Goal: Transaction & Acquisition: Purchase product/service

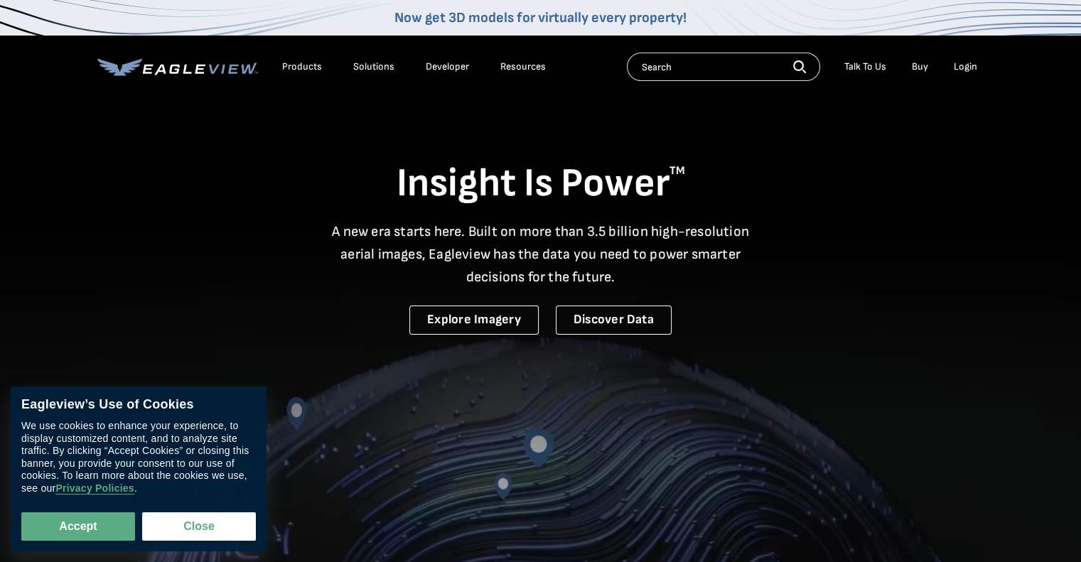
click at [959, 70] on div "Login" at bounding box center [965, 66] width 23 height 13
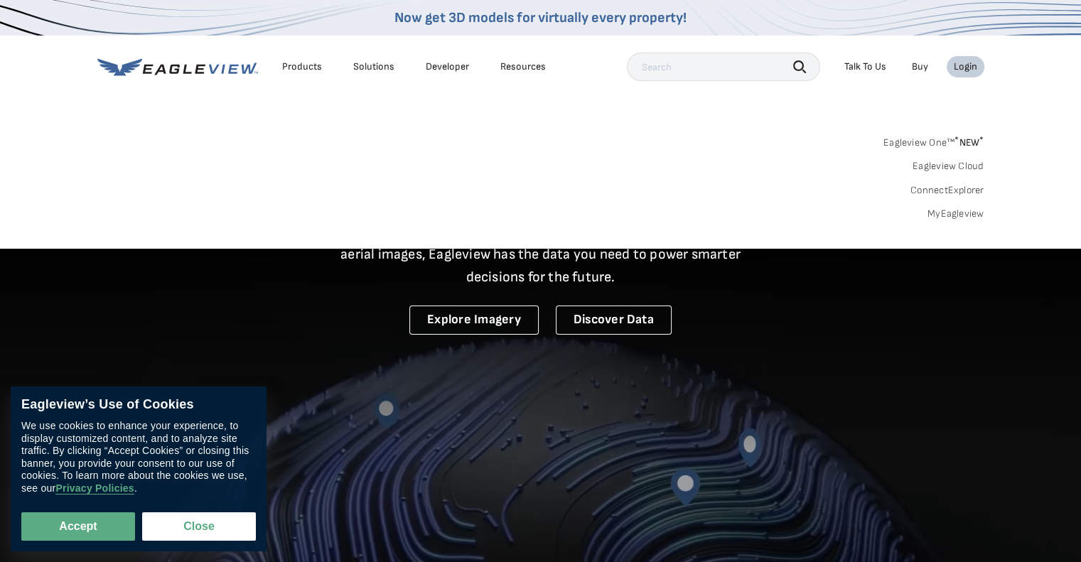
click at [976, 68] on div "Login" at bounding box center [965, 66] width 23 height 13
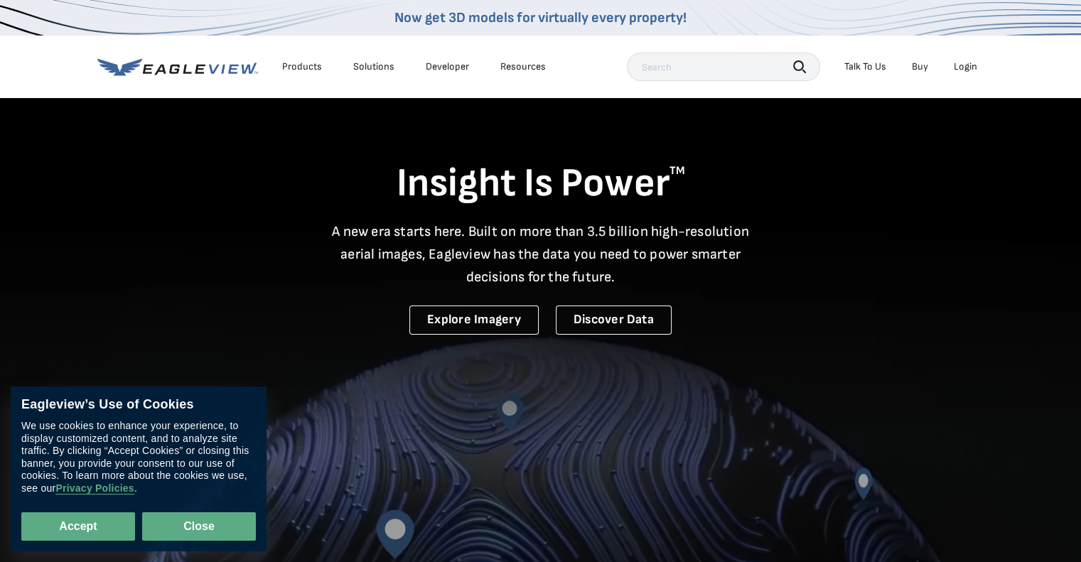
click at [176, 529] on button "Close" at bounding box center [199, 526] width 114 height 28
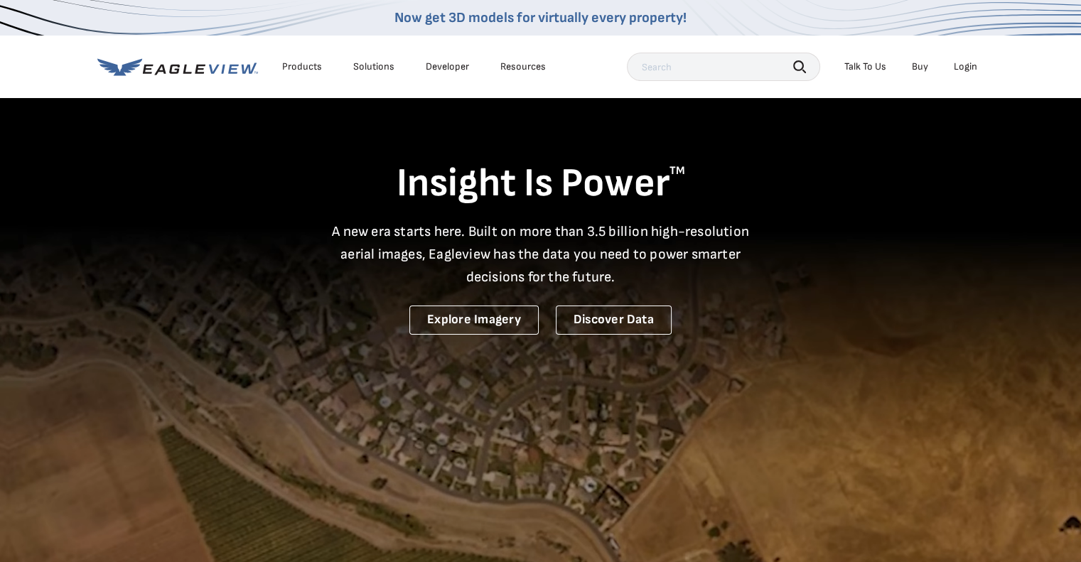
click at [966, 67] on div "Login" at bounding box center [965, 66] width 23 height 13
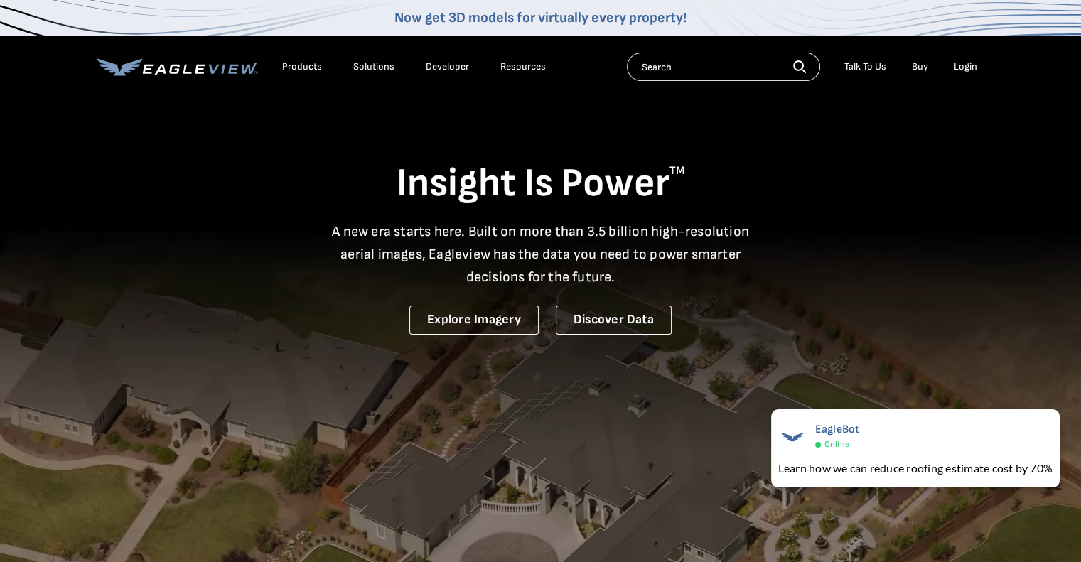
click at [917, 68] on link "Buy" at bounding box center [920, 66] width 16 height 13
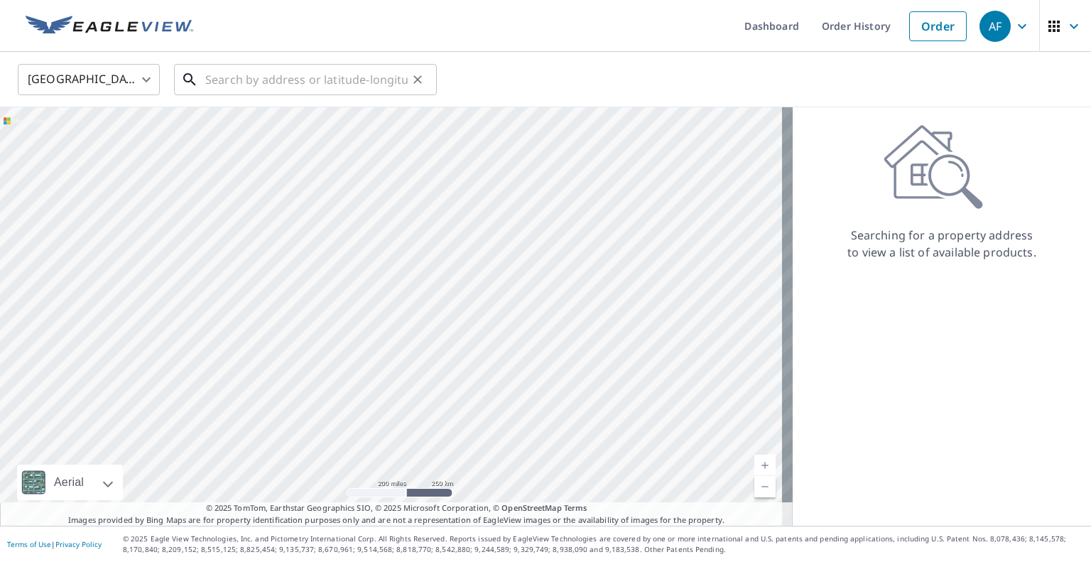
click at [269, 81] on input "text" at bounding box center [306, 80] width 203 height 40
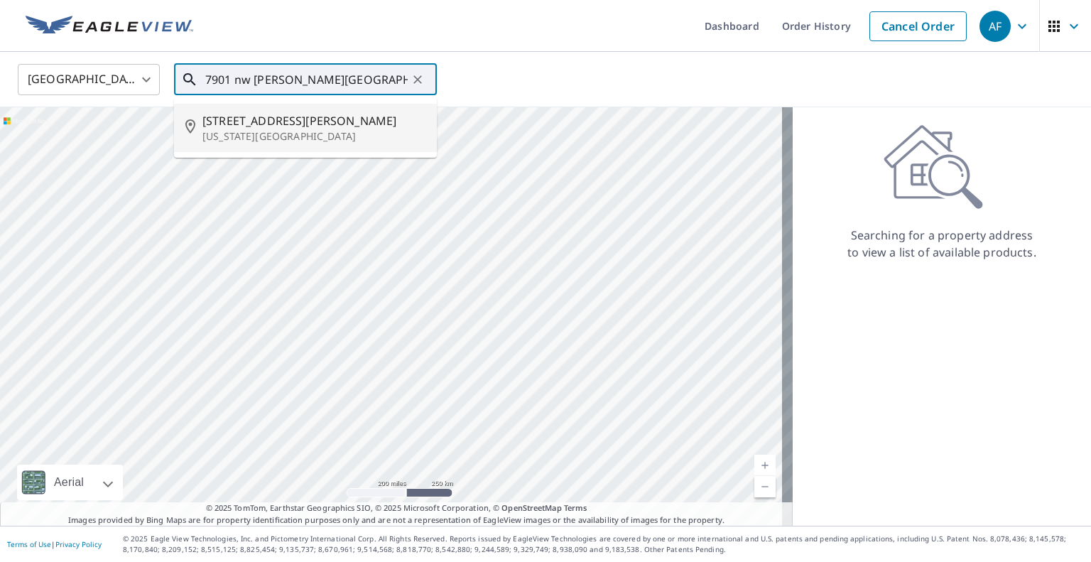
click at [269, 131] on p "[US_STATE][GEOGRAPHIC_DATA]" at bounding box center [314, 136] width 223 height 14
type input "[STREET_ADDRESS][PERSON_NAME][US_STATE]"
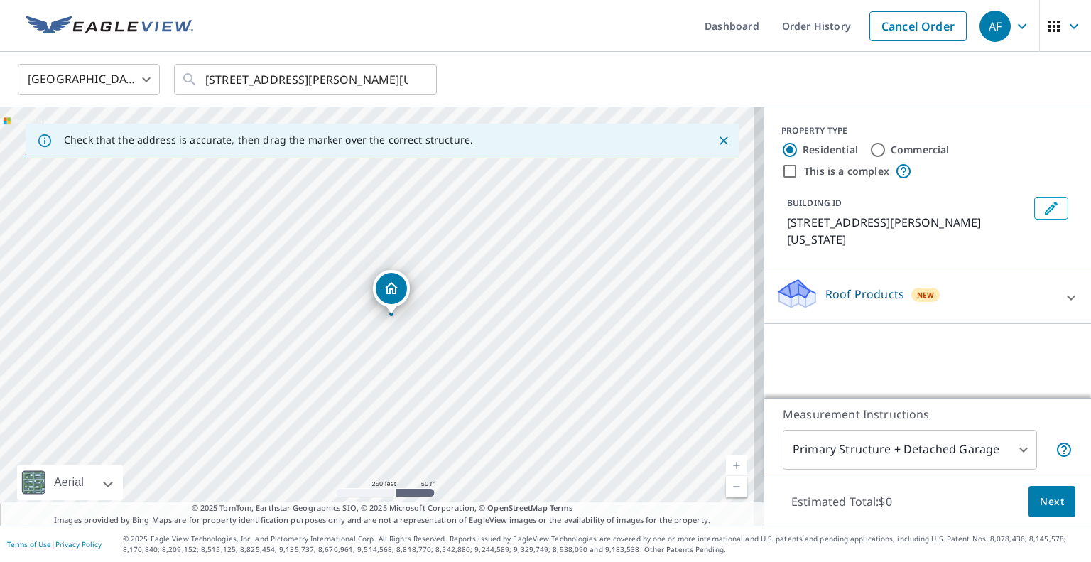
click at [870, 149] on input "Commercial" at bounding box center [878, 149] width 17 height 17
radio input "true"
type input "4"
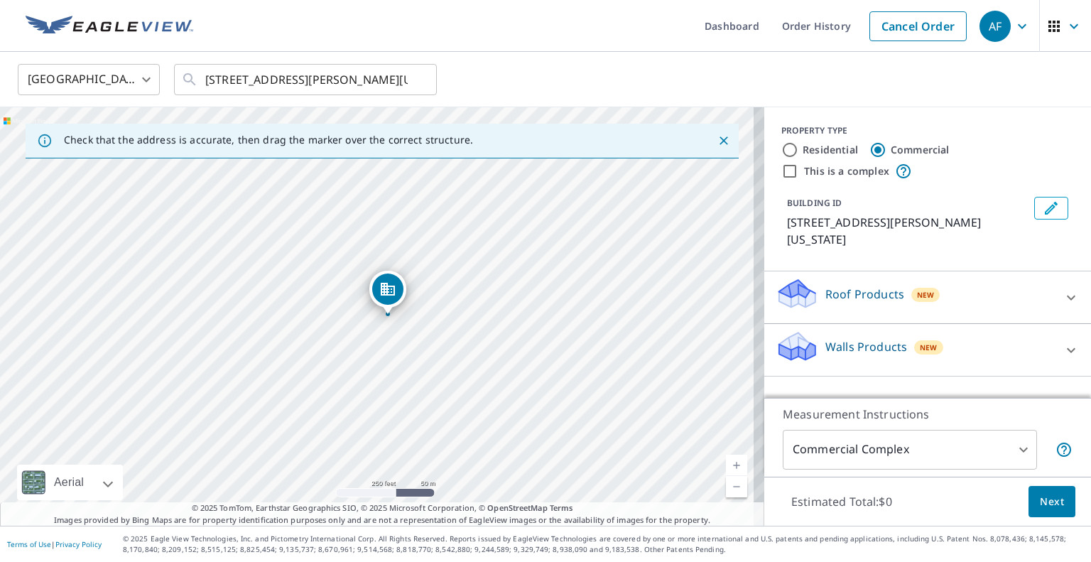
drag, startPoint x: 379, startPoint y: 288, endPoint x: 388, endPoint y: 288, distance: 9.2
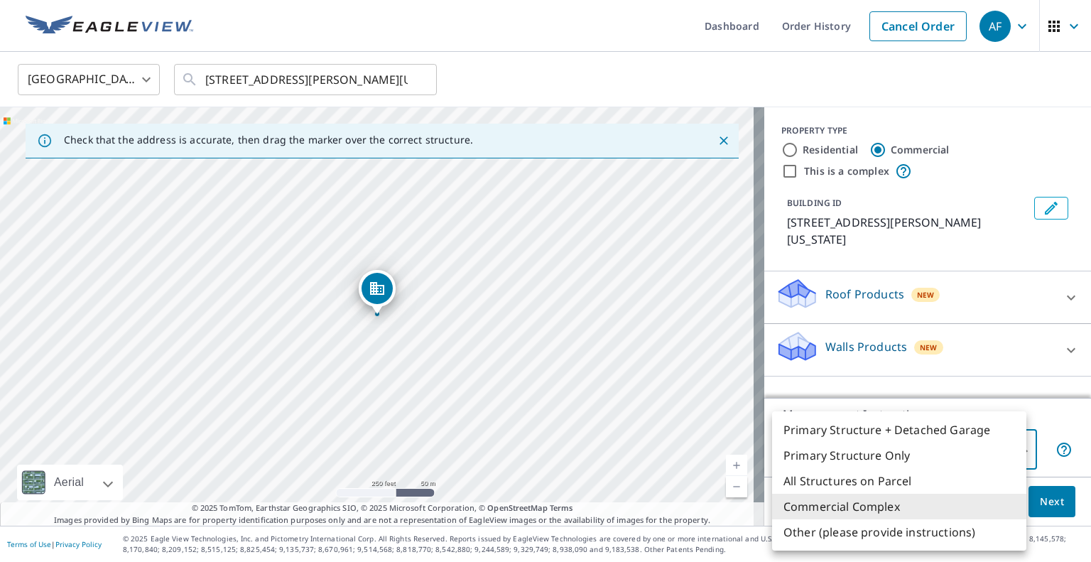
click at [893, 451] on body "AF AF Dashboard Order History Cancel Order AF [GEOGRAPHIC_DATA] US ​ [STREET_AD…" at bounding box center [545, 281] width 1091 height 562
click at [825, 506] on li "Commercial Complex" at bounding box center [899, 507] width 254 height 26
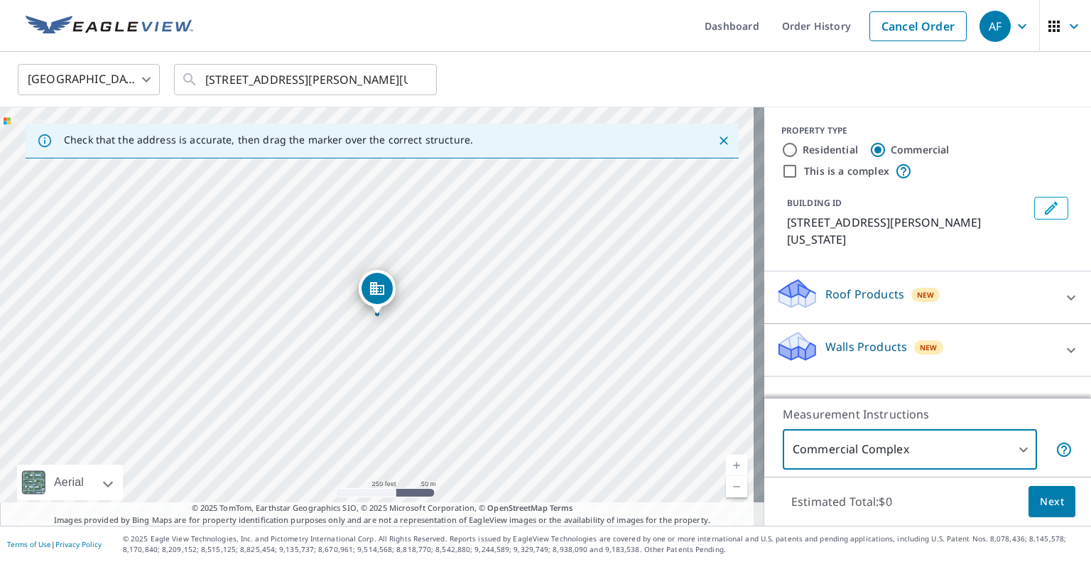
click at [868, 296] on p "Roof Products" at bounding box center [865, 294] width 79 height 17
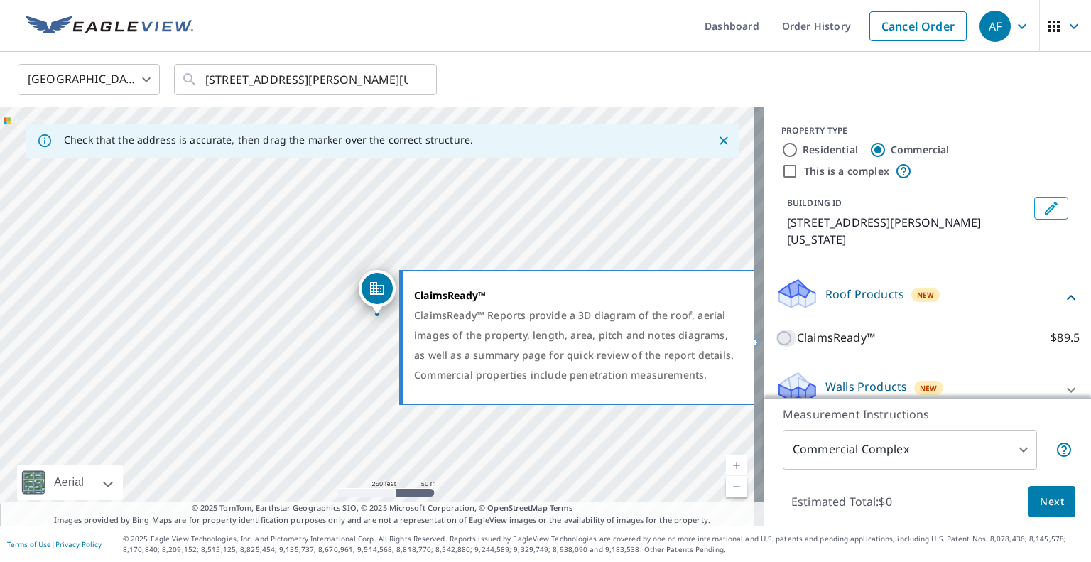
click at [777, 336] on input "ClaimsReady™ $89.5" at bounding box center [786, 338] width 21 height 17
checkbox input "true"
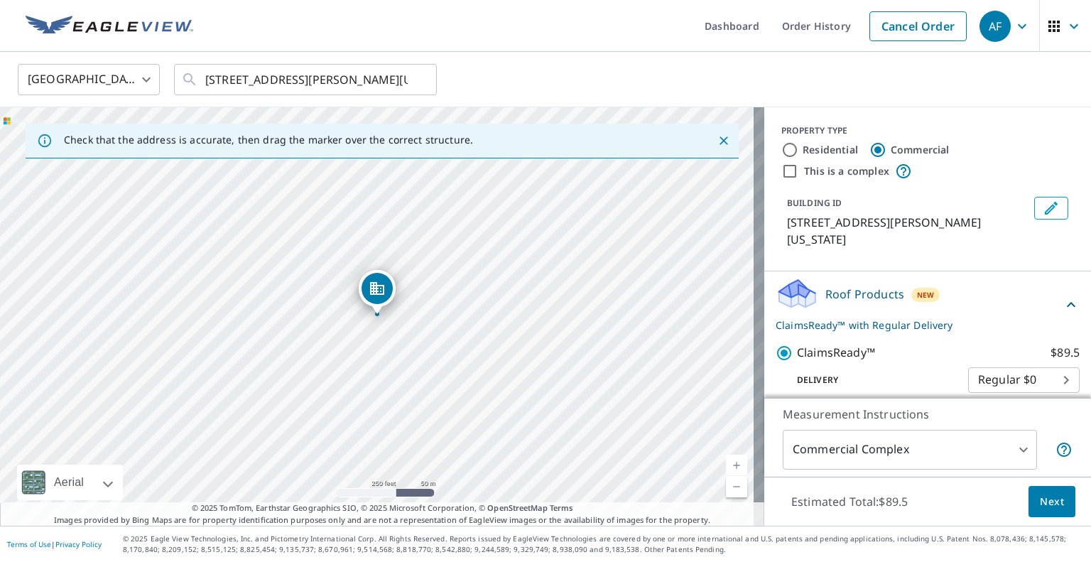
scroll to position [65, 0]
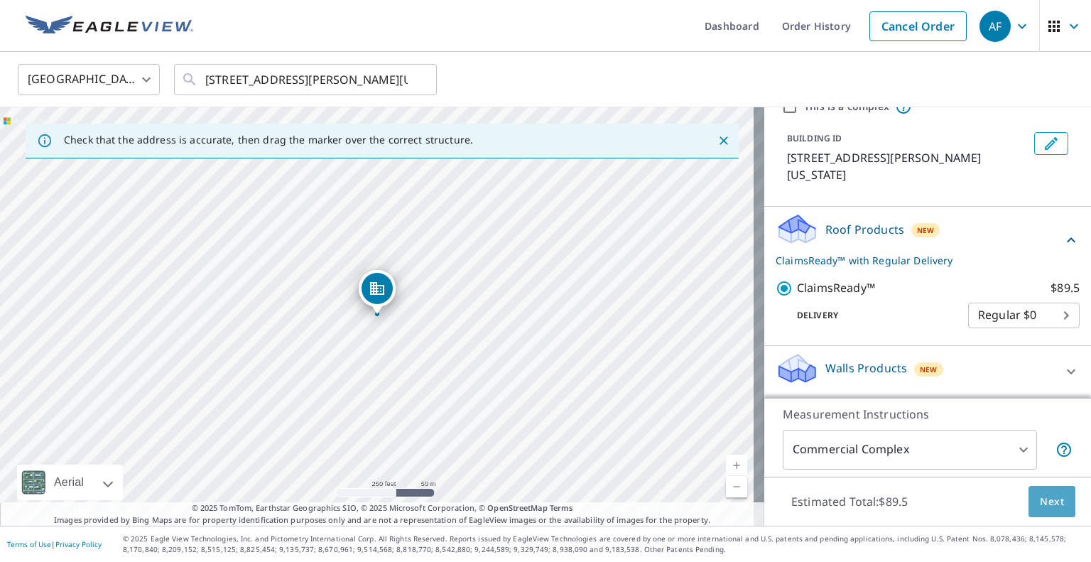
click at [1040, 500] on span "Next" at bounding box center [1052, 502] width 24 height 18
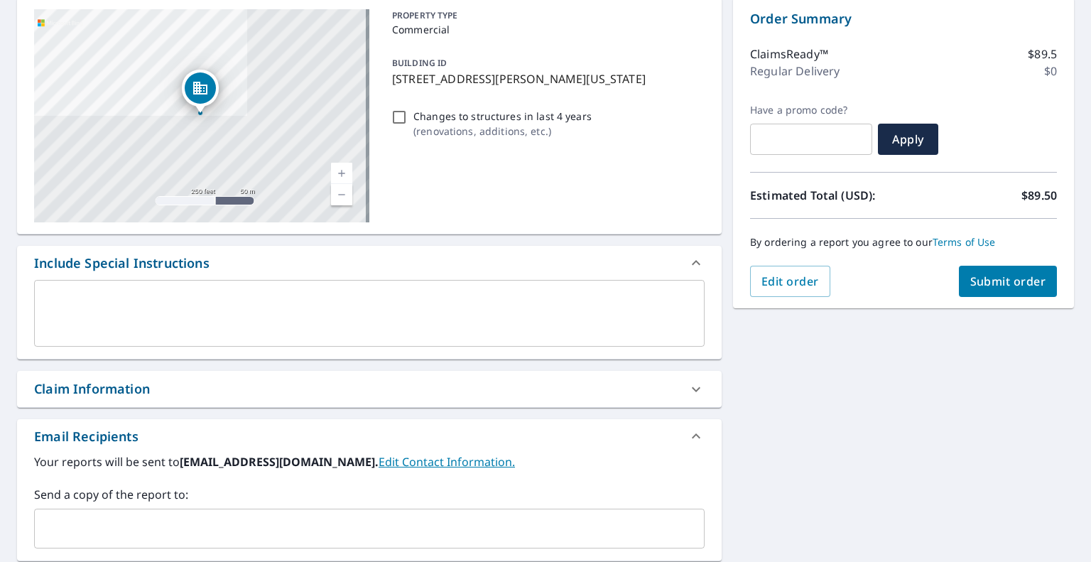
scroll to position [118, 0]
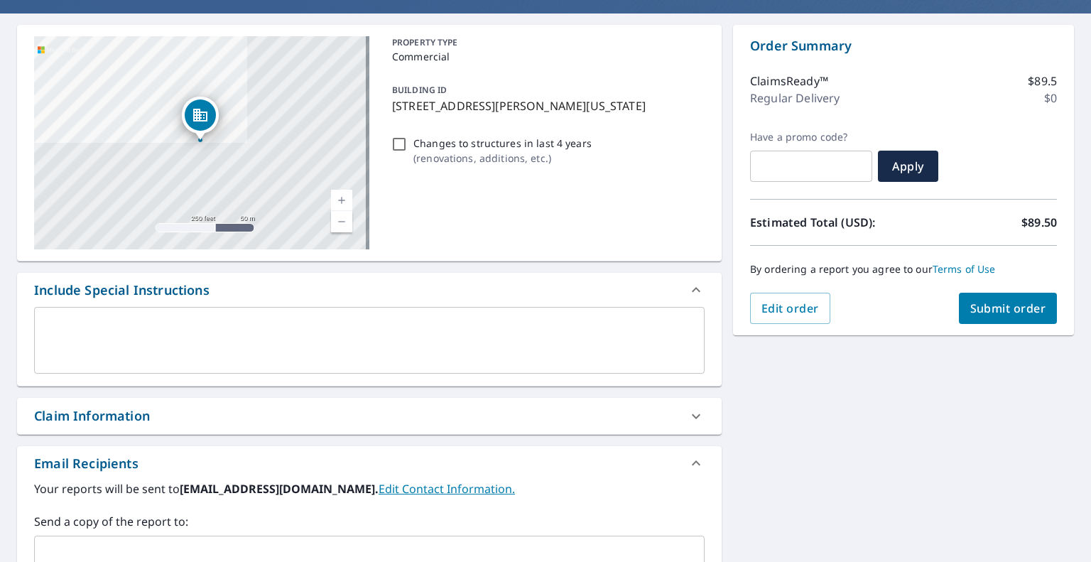
click at [983, 308] on span "Submit order" at bounding box center [1009, 309] width 76 height 16
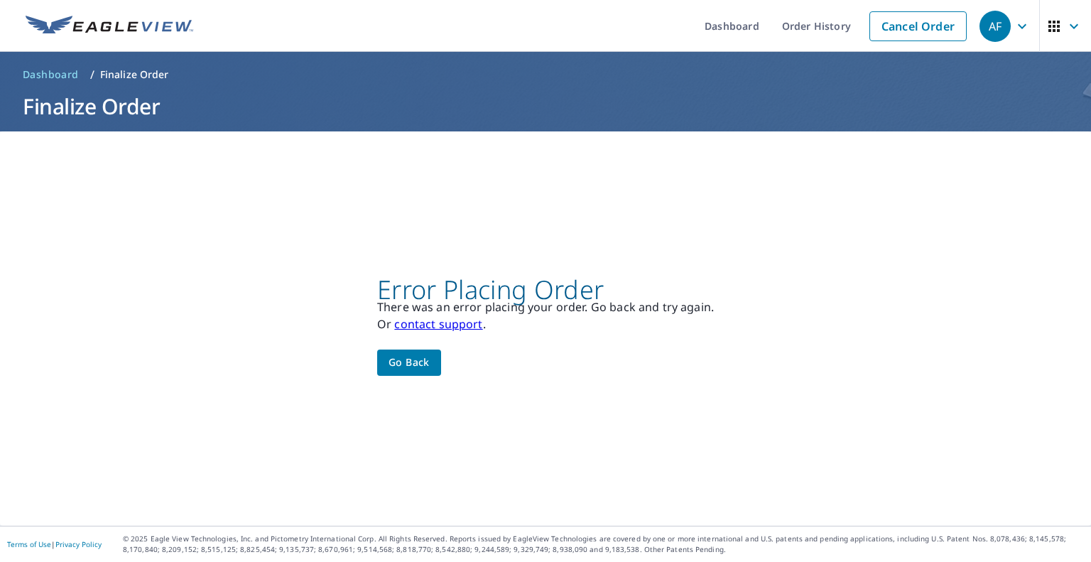
scroll to position [0, 0]
click at [406, 371] on span "Go back" at bounding box center [409, 363] width 41 height 18
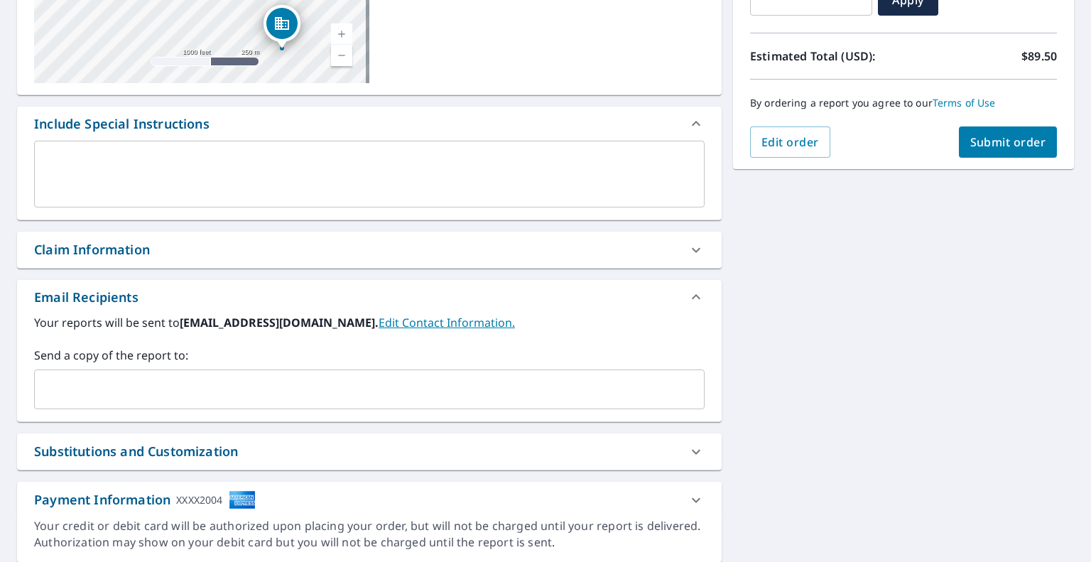
scroll to position [331, 0]
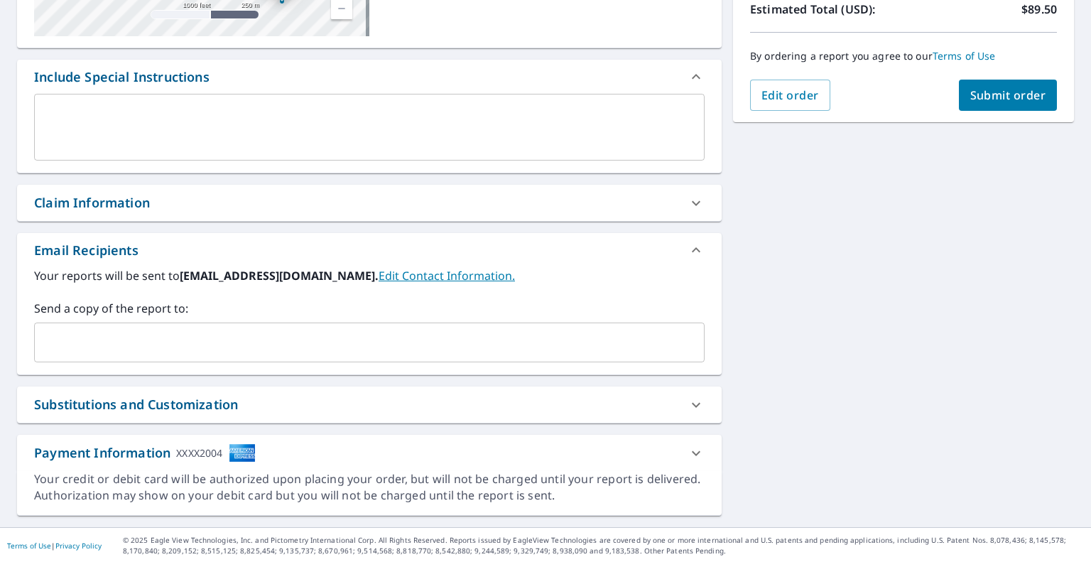
click at [694, 451] on icon at bounding box center [696, 453] width 17 height 17
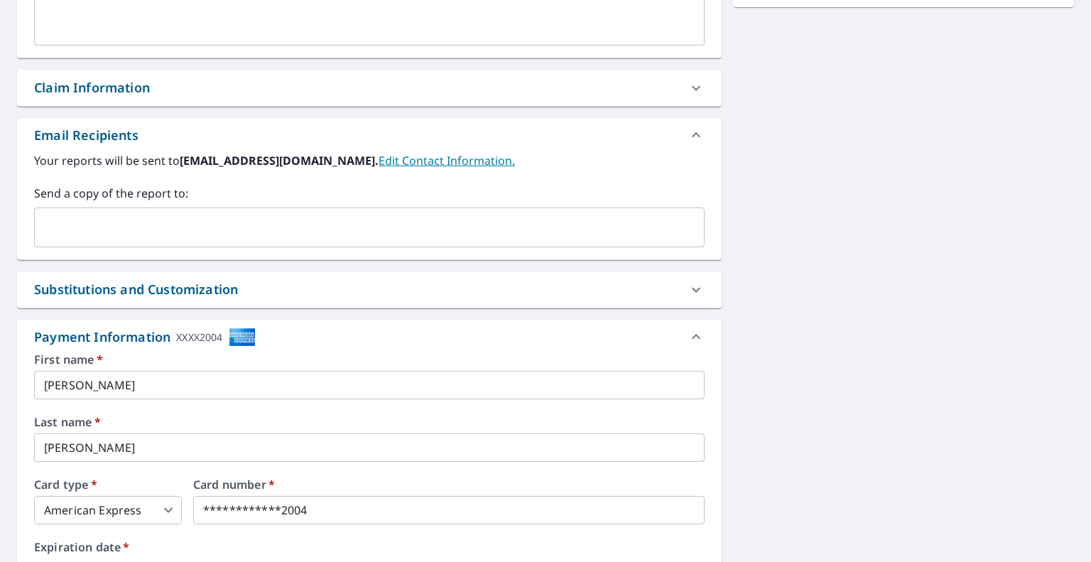
scroll to position [473, 0]
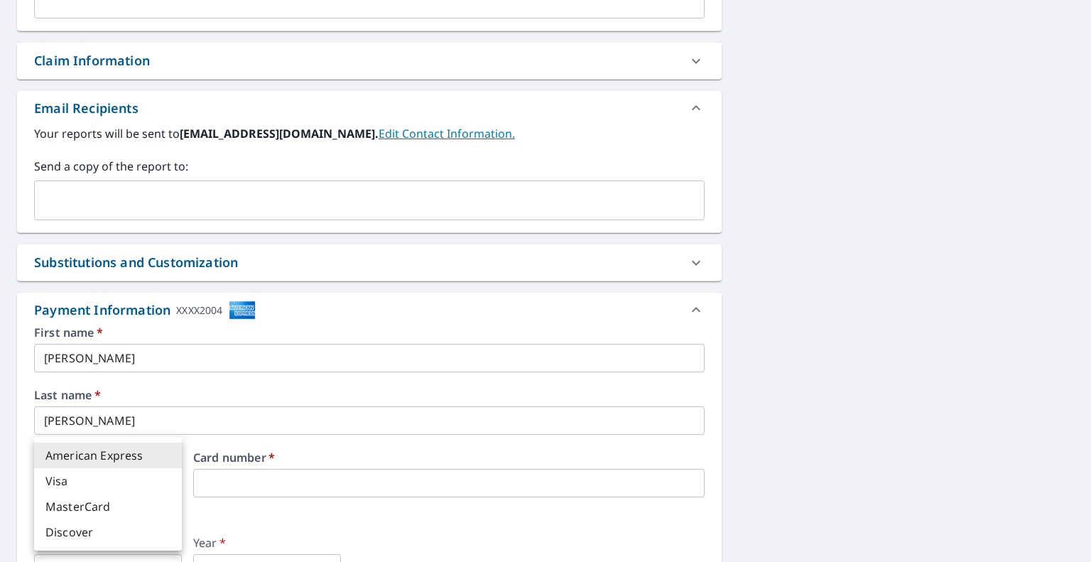
click at [131, 479] on body "AF AF Dashboard Order History Cancel Order AF Dashboard / Finalize Order Finali…" at bounding box center [545, 281] width 1091 height 562
click at [139, 456] on li "American Express" at bounding box center [108, 456] width 148 height 26
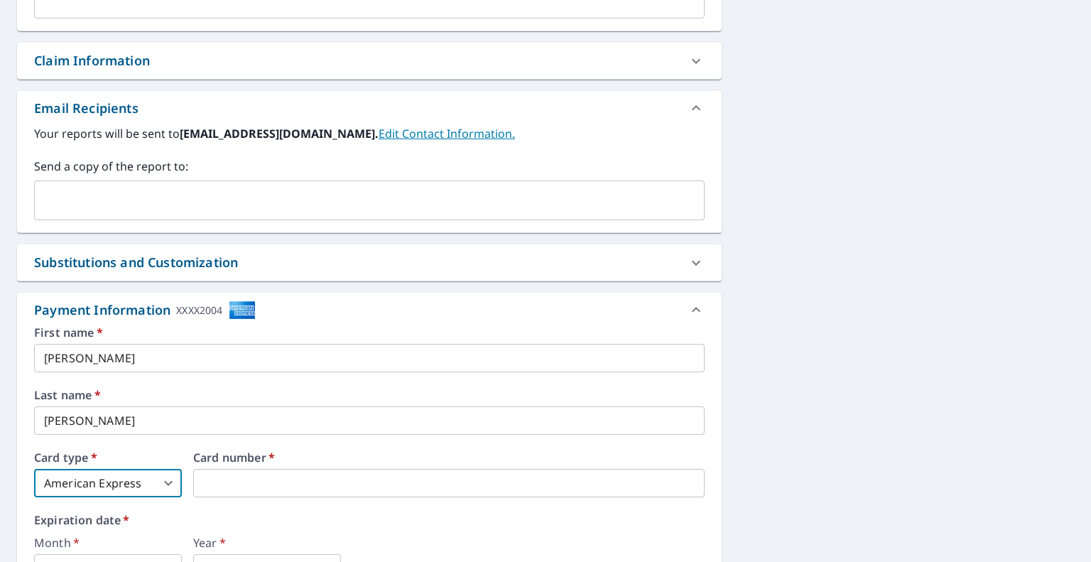
click at [158, 482] on body "AF AF Dashboard Order History Cancel Order AF Dashboard / Finalize Order Finali…" at bounding box center [545, 281] width 1091 height 562
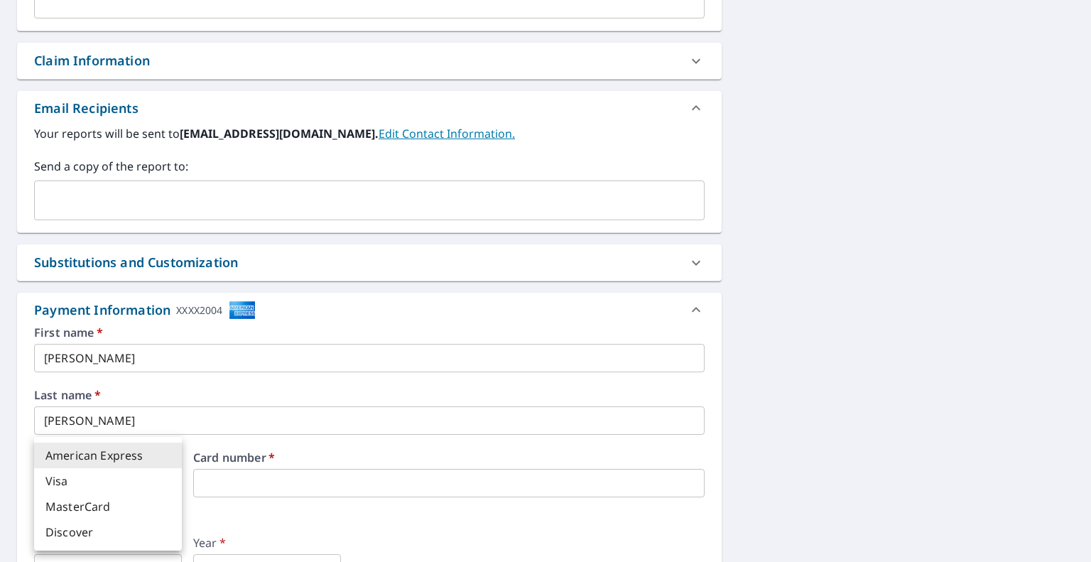
click at [85, 482] on li "Visa" at bounding box center [108, 481] width 148 height 26
type input "2"
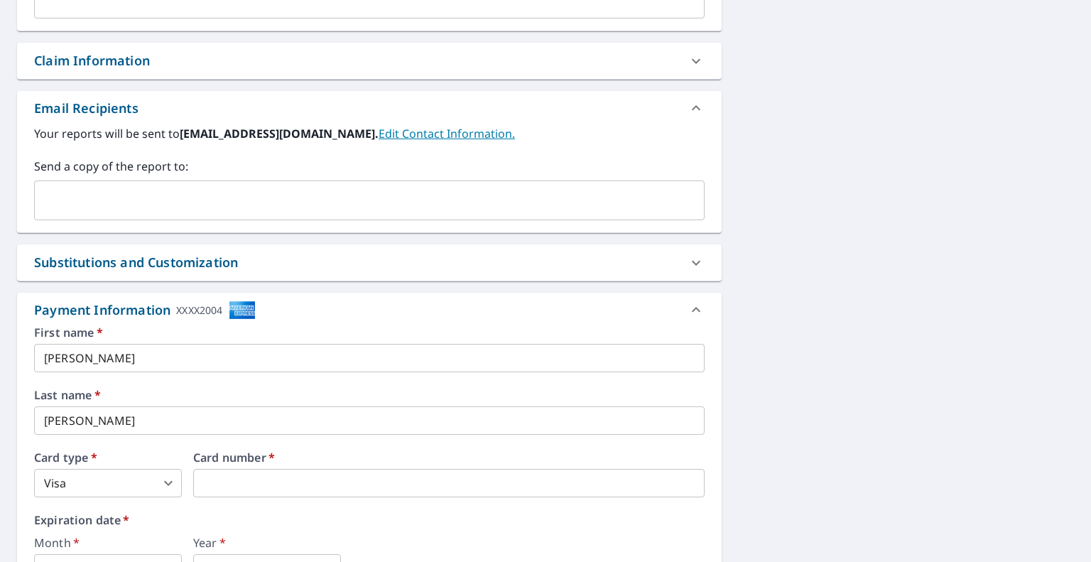
click at [317, 508] on div "First name   * [PERSON_NAME] ​ Last name   * [PERSON_NAME] ​ Card type   * Visa…" at bounding box center [369, 478] width 671 height 303
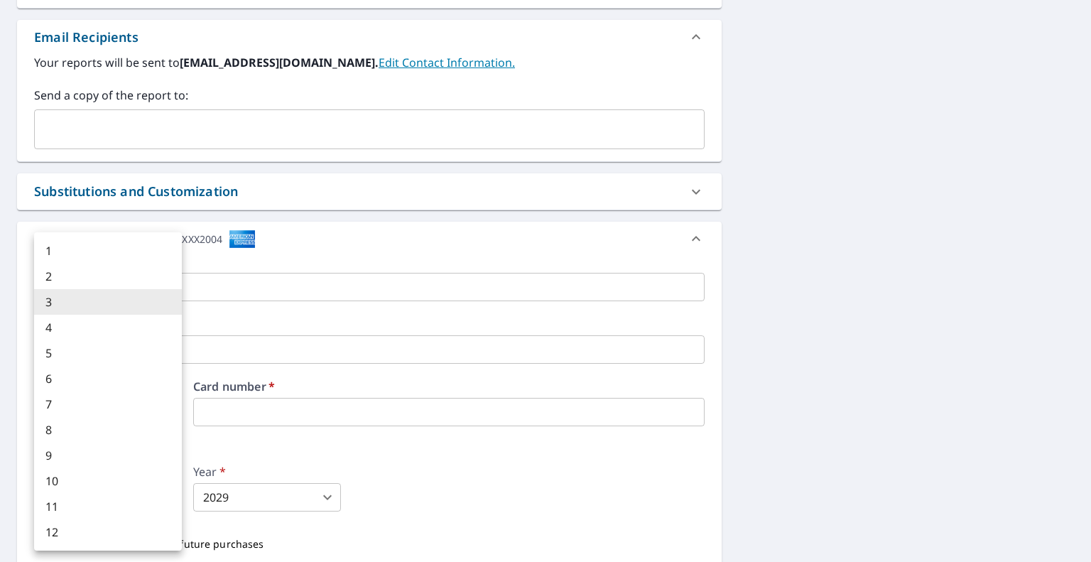
click at [64, 491] on body "AF AF Dashboard Order History Cancel Order AF Dashboard / Finalize Order Finali…" at bounding box center [545, 281] width 1091 height 562
click at [72, 434] on li "8" at bounding box center [108, 430] width 148 height 26
type input "8"
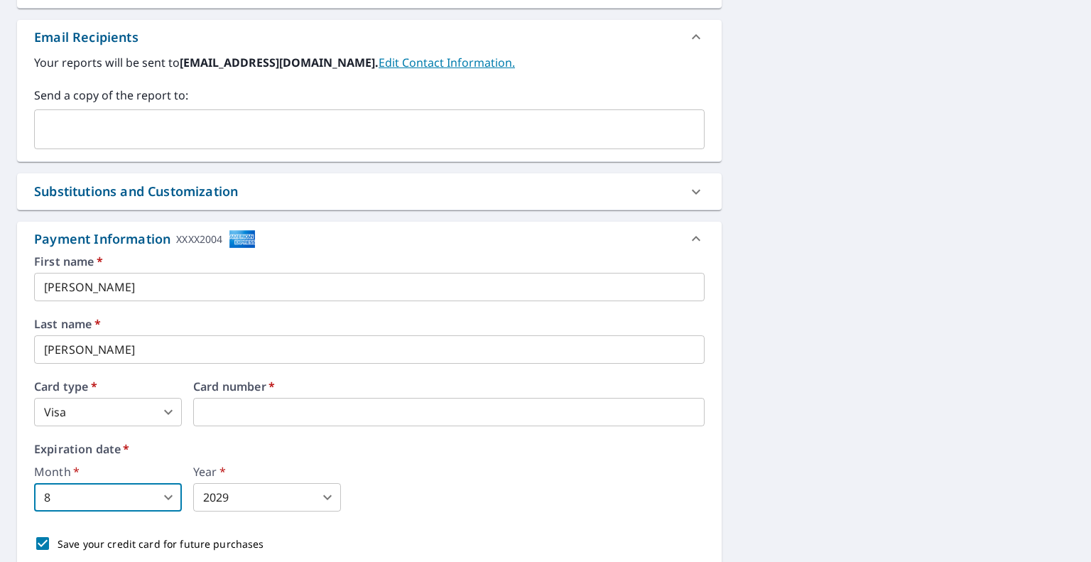
click at [216, 503] on body "AF AF Dashboard Order History Cancel Order AF Dashboard / Finalize Order Finali…" at bounding box center [545, 281] width 1091 height 562
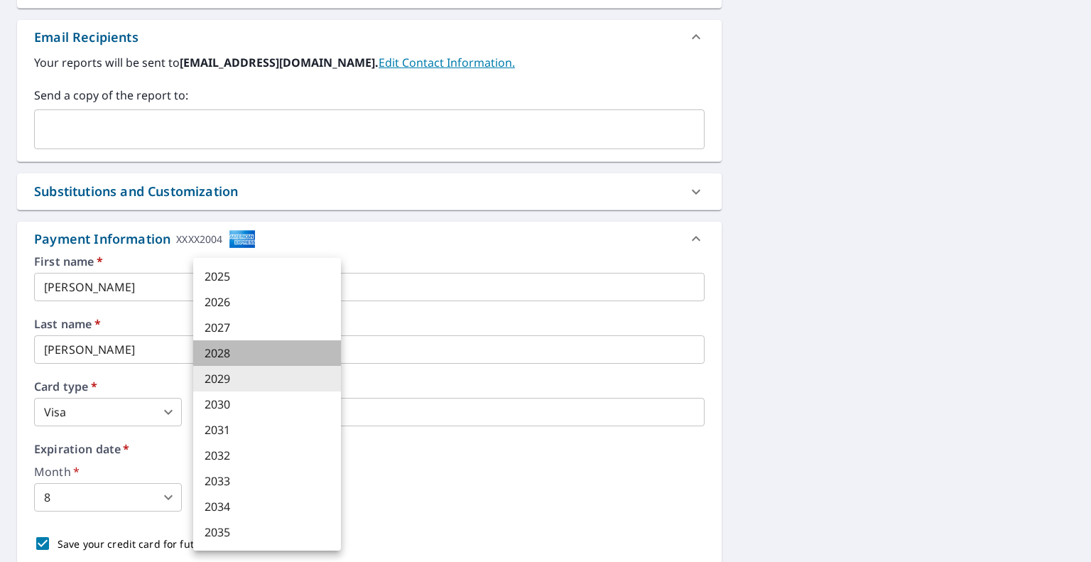
click at [233, 350] on li "2028" at bounding box center [267, 353] width 148 height 26
type input "2028"
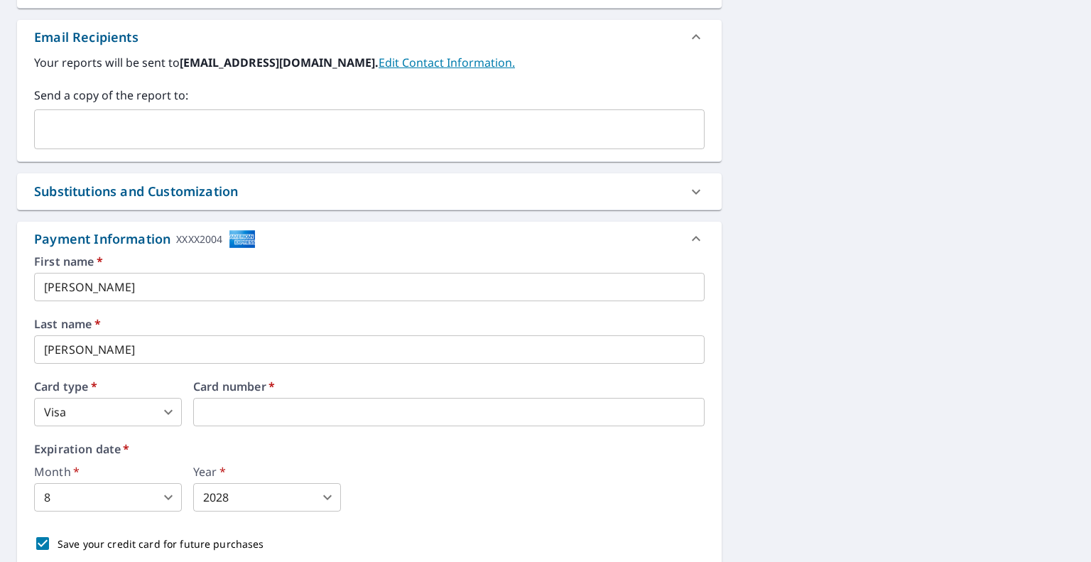
click at [482, 480] on div "Month   * 8 8 ​ Year   * 2028 2028 ​" at bounding box center [369, 488] width 671 height 45
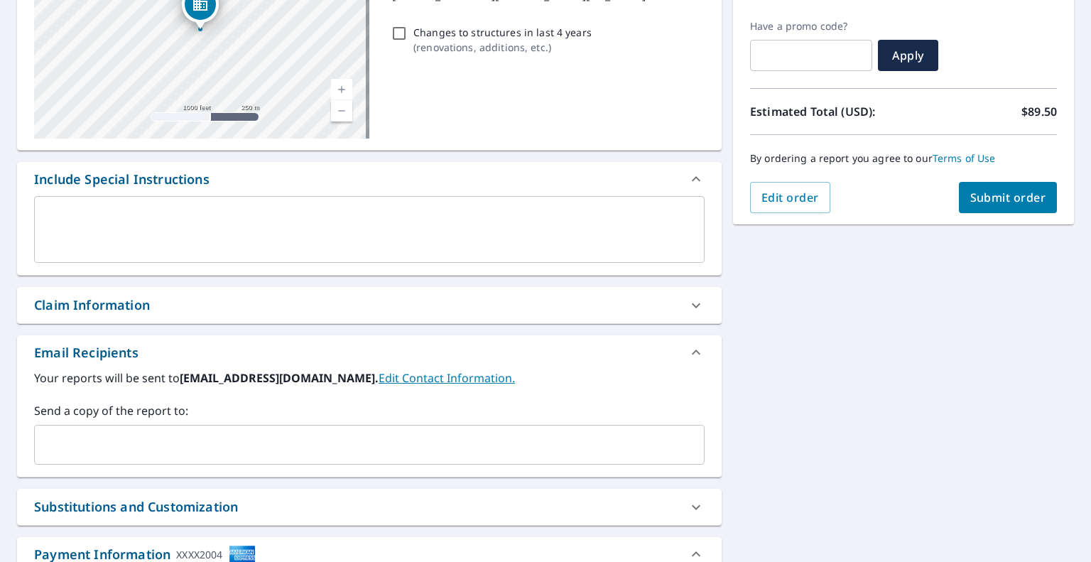
scroll to position [217, 0]
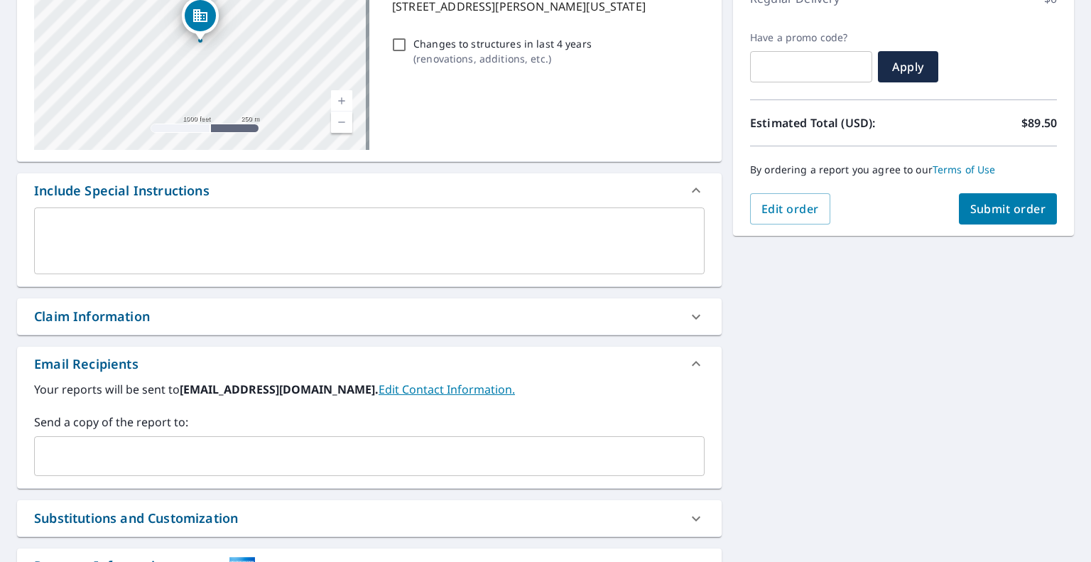
click at [986, 213] on span "Submit order" at bounding box center [1009, 209] width 76 height 16
